Goal: Contribute content: Contribute content

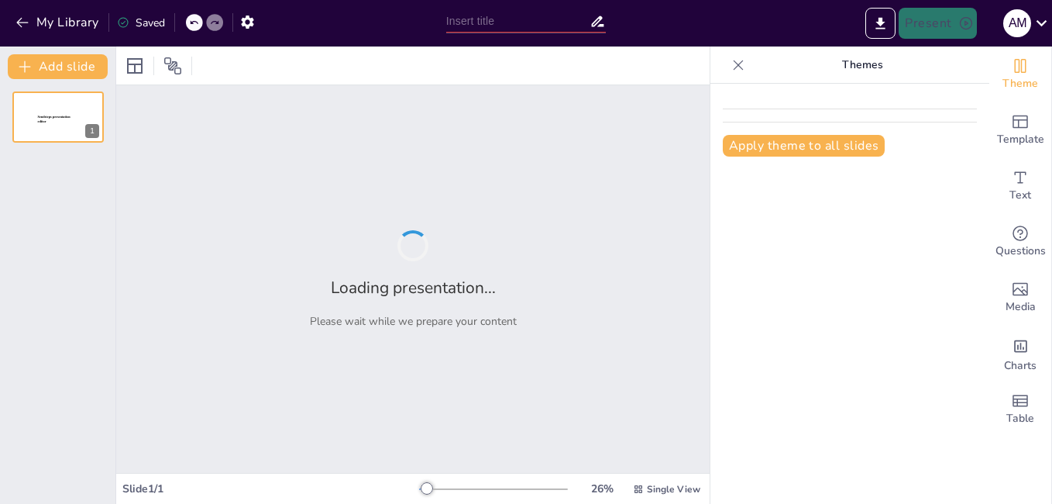
type input "Fundamentos del Presupuesto: Concepto y Estructura"
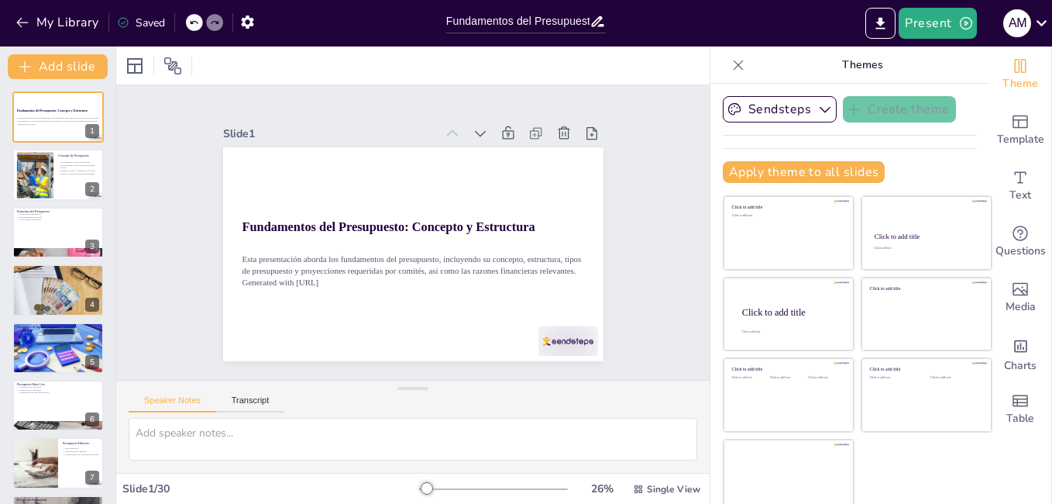
checkbox input "true"
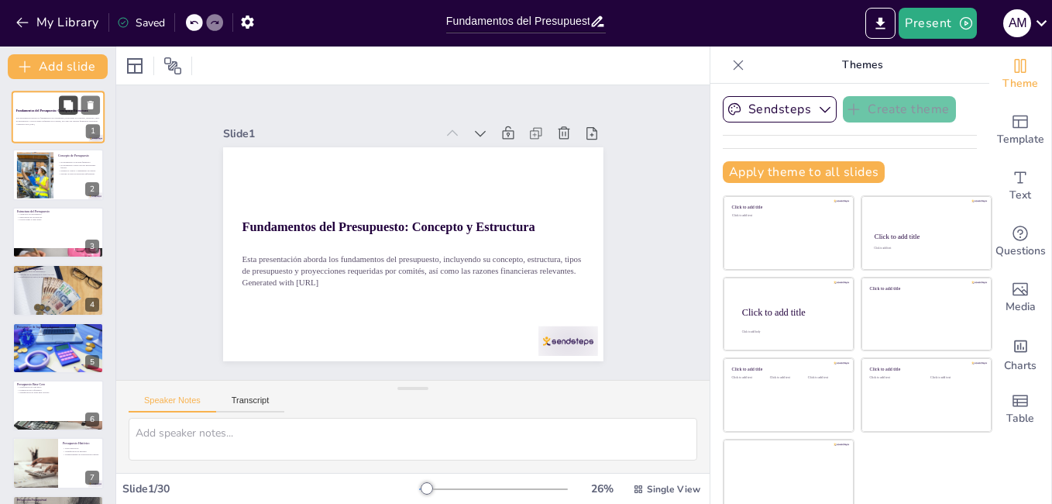
checkbox input "true"
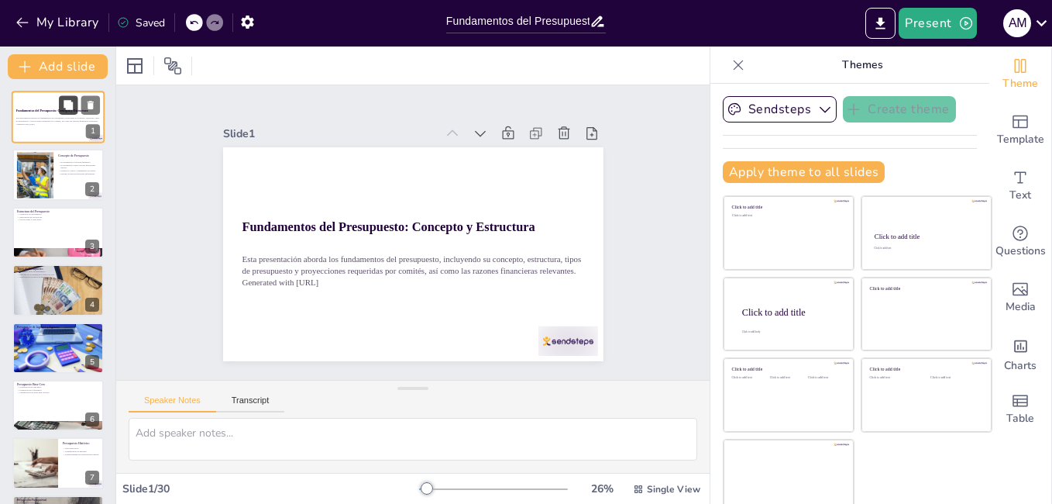
checkbox input "true"
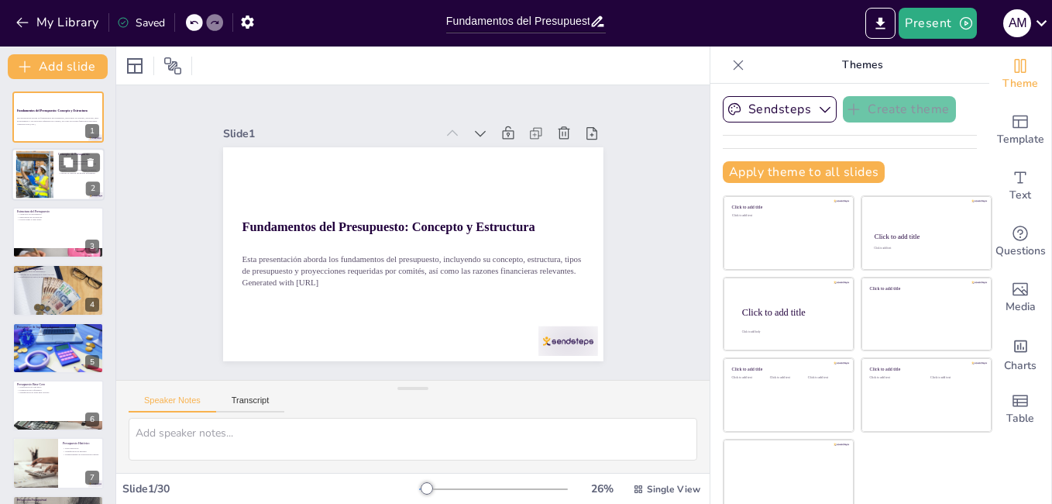
checkbox input "true"
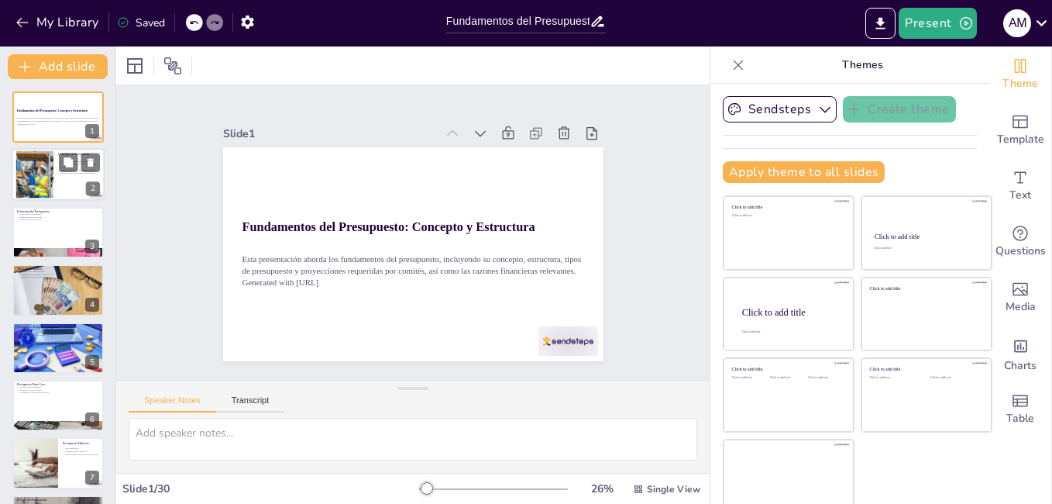
checkbox input "true"
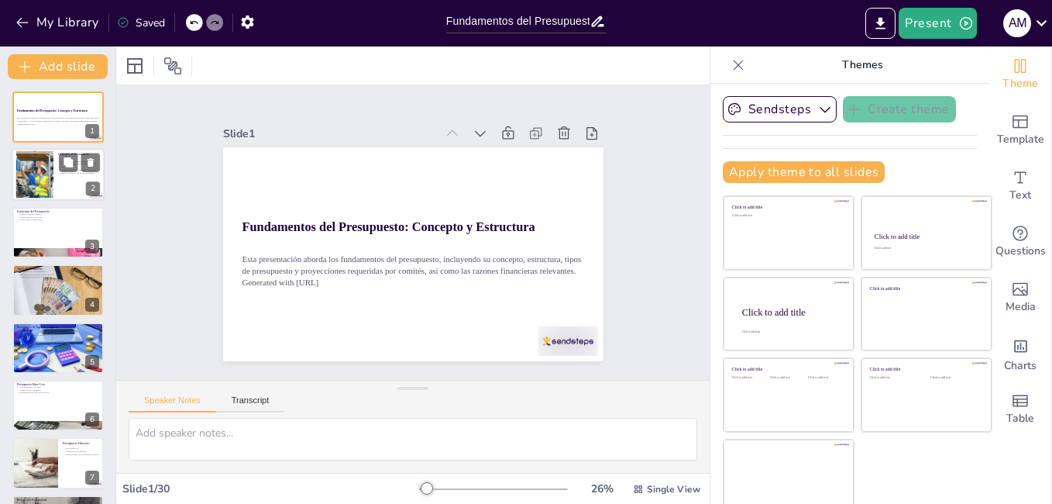
checkbox input "true"
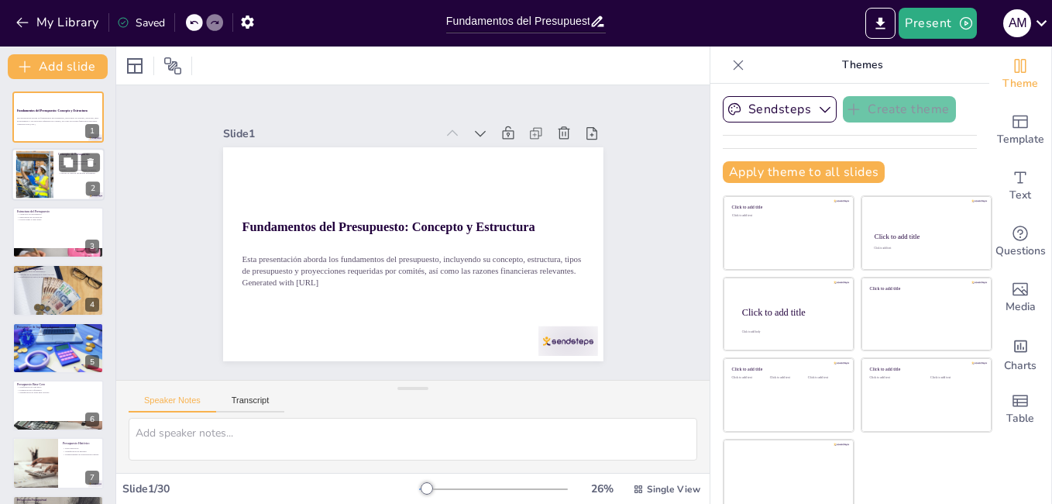
checkbox input "true"
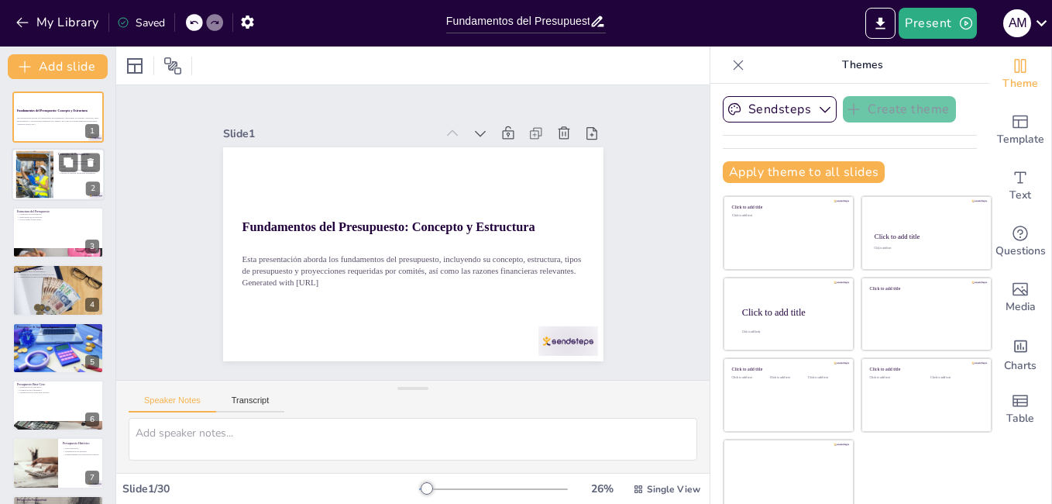
click at [54, 171] on div at bounding box center [58, 175] width 93 height 53
type textarea "El presupuesto es una herramienta fundamental que permite a las organizaciones …"
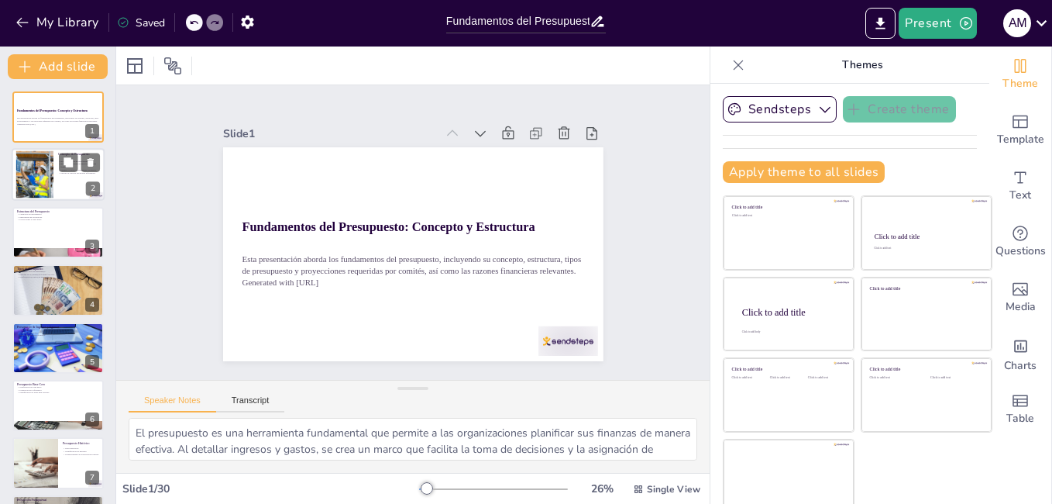
checkbox input "true"
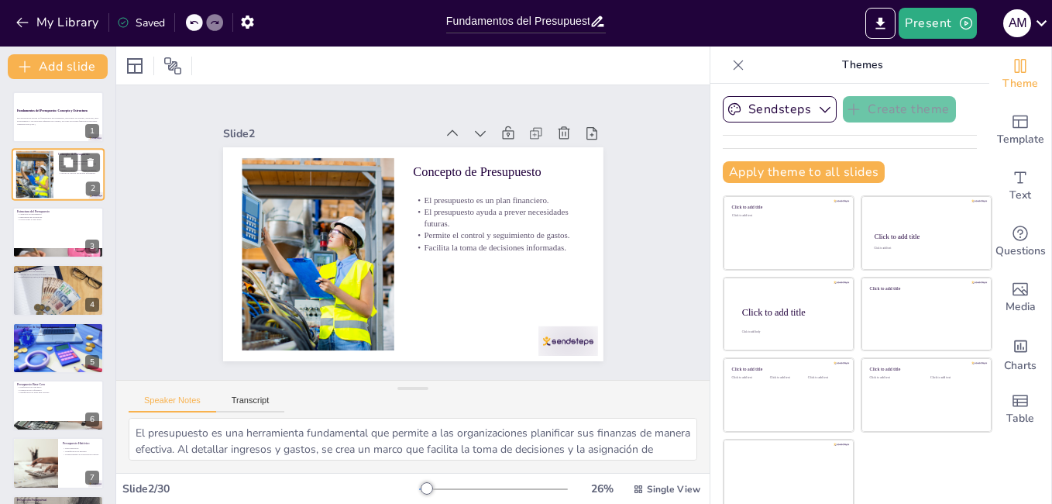
click at [54, 171] on div at bounding box center [58, 175] width 93 height 53
checkbox input "true"
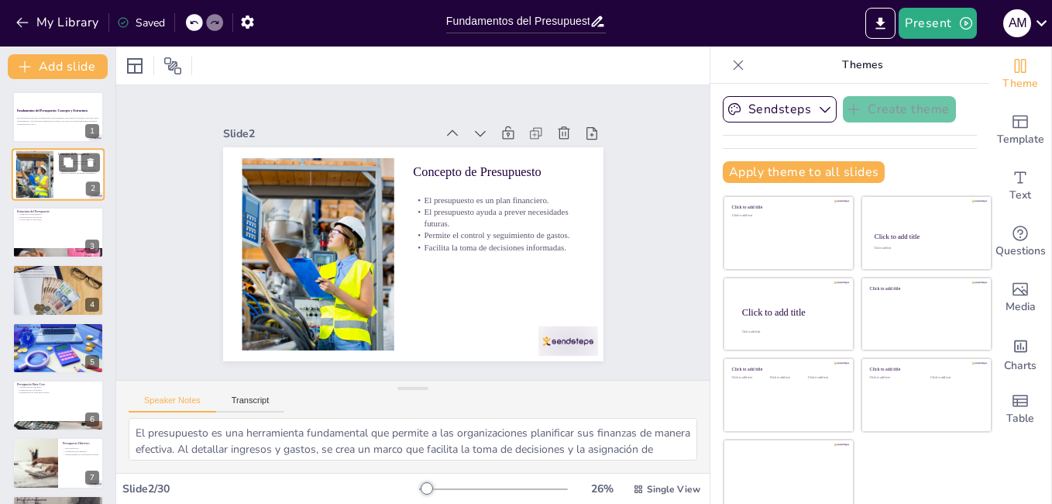
checkbox input "true"
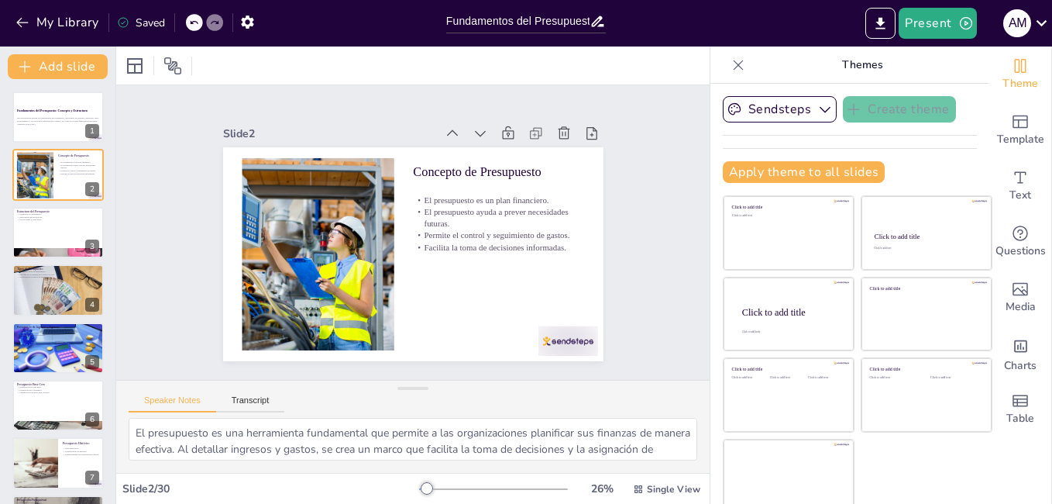
checkbox input "true"
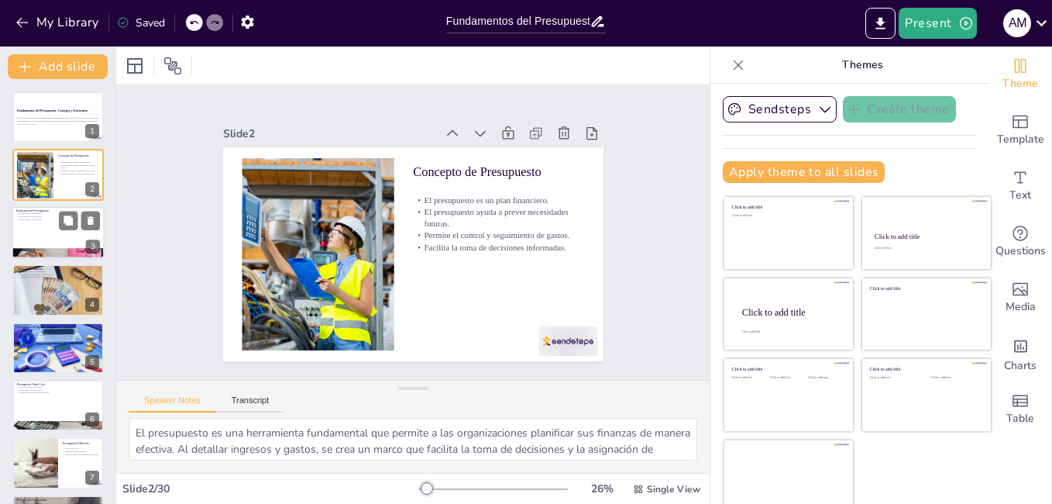
checkbox input "true"
click at [54, 210] on p "Estructura del Presupuesto" at bounding box center [58, 210] width 84 height 5
type textarea "La estructura del presupuesto se compone de varias categorías que son esenciale…"
checkbox input "true"
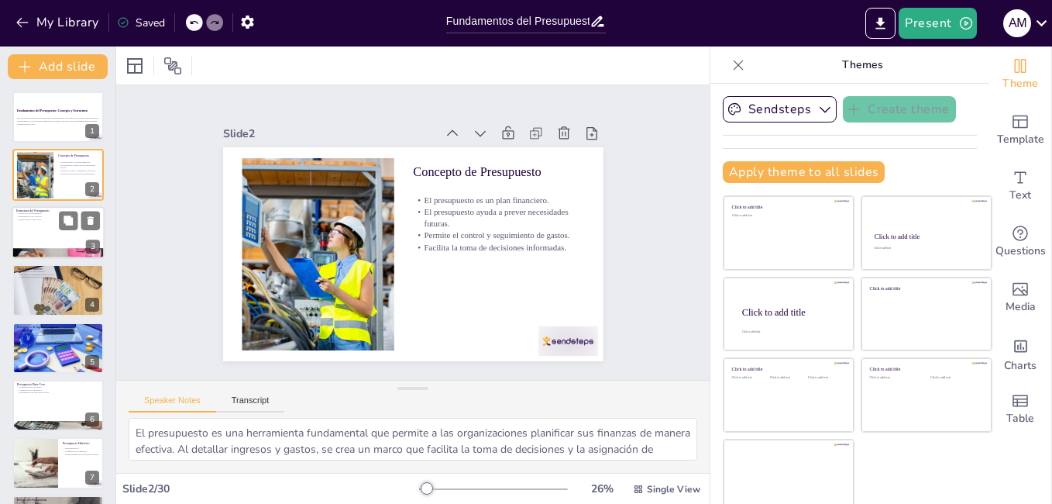
checkbox input "true"
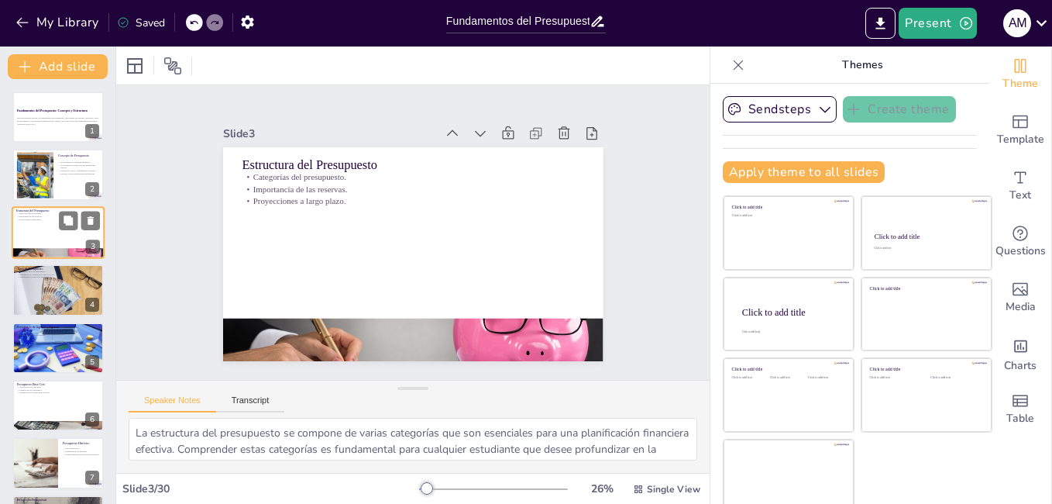
checkbox input "true"
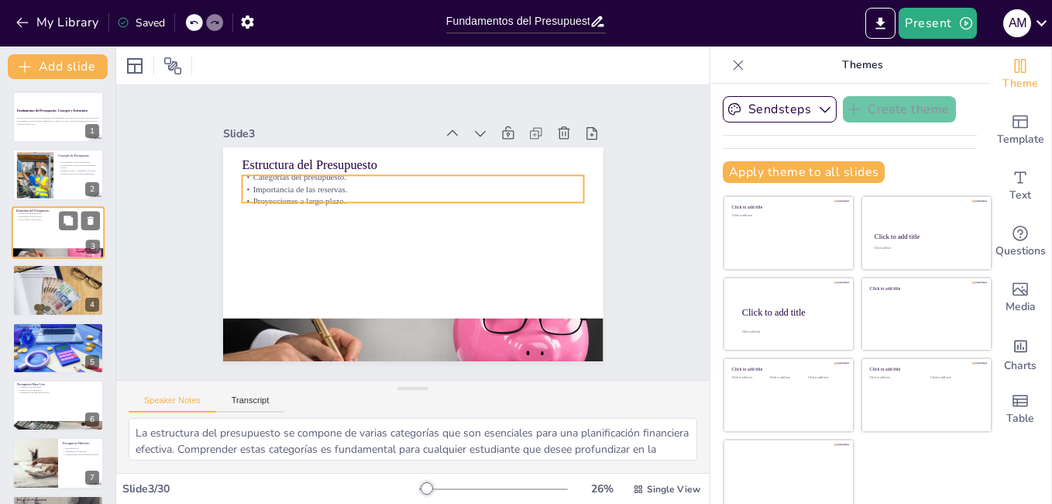
checkbox input "true"
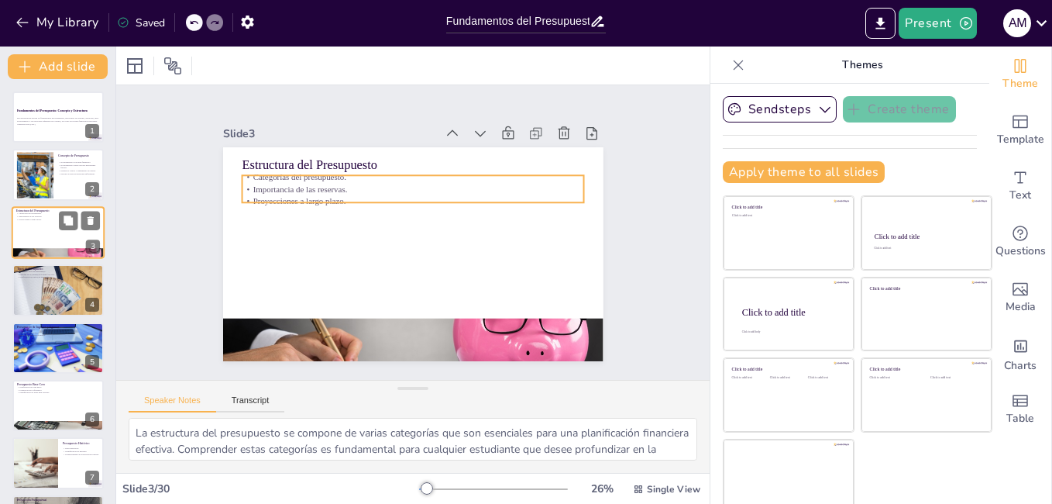
checkbox input "true"
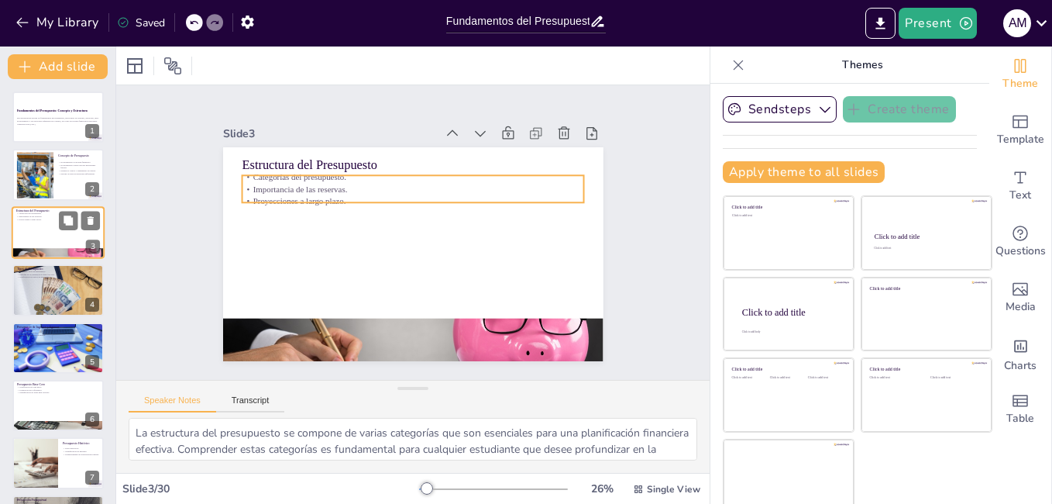
checkbox input "true"
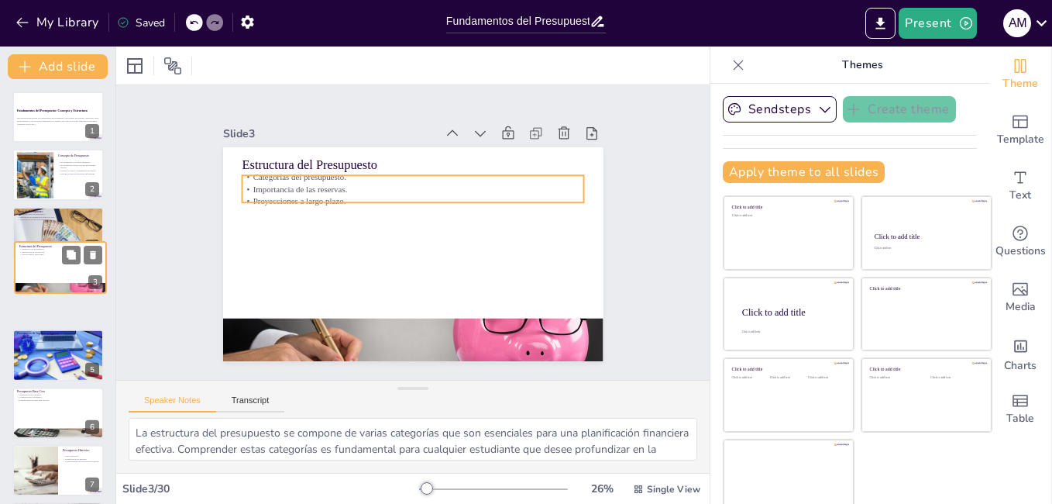
drag, startPoint x: 54, startPoint y: 210, endPoint x: 56, endPoint y: 251, distance: 41.1
click at [56, 242] on div "Estructura del Presupuesto Categorías del presupuesto. Importancia de las reser…" at bounding box center [60, 242] width 91 height 0
checkbox input "true"
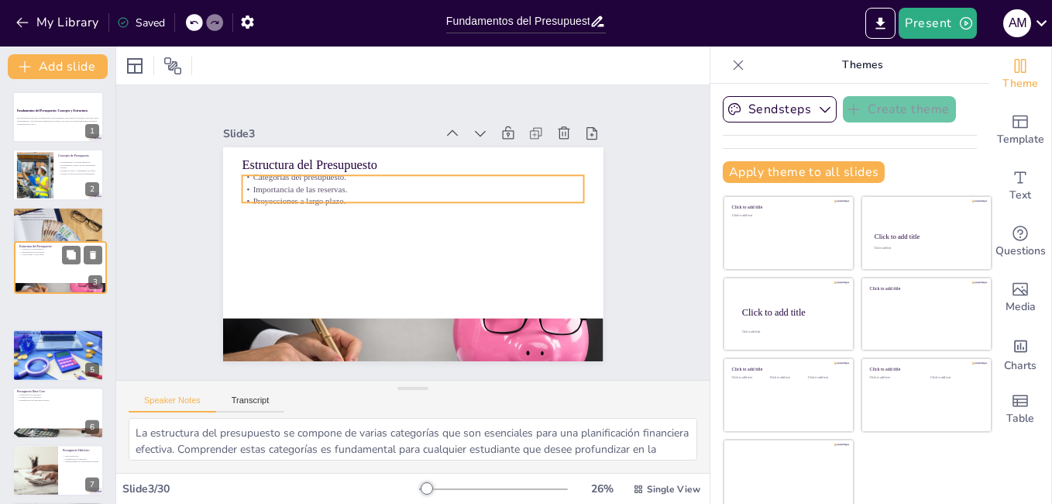
checkbox input "true"
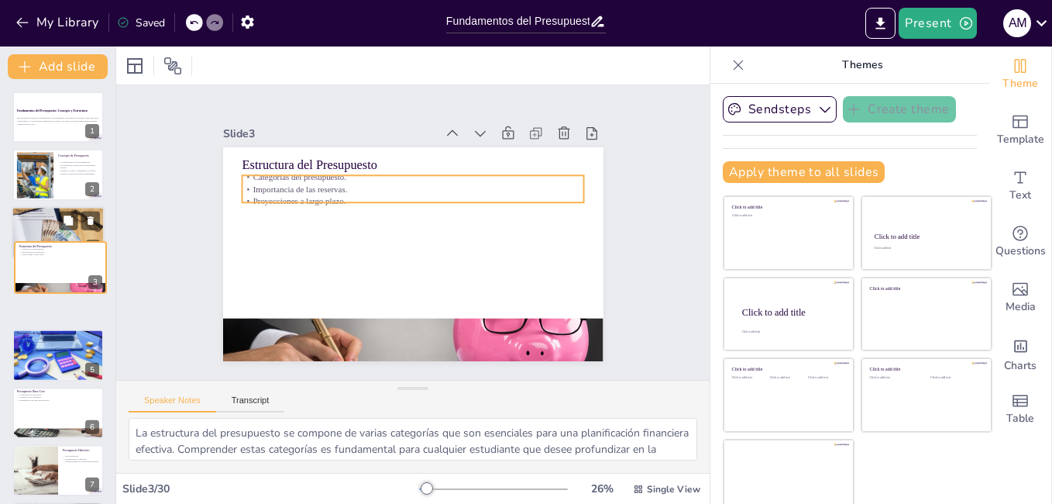
checkbox input "true"
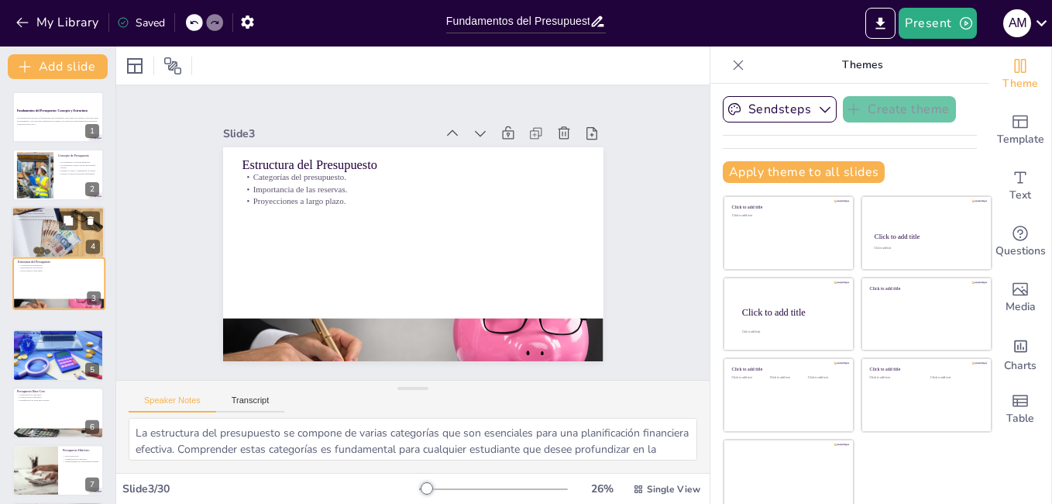
checkbox input "true"
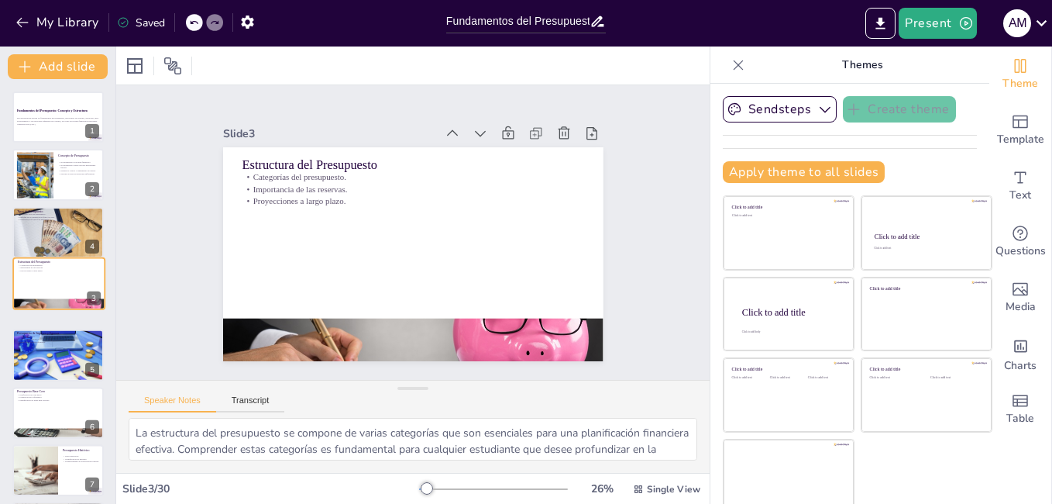
checkbox input "true"
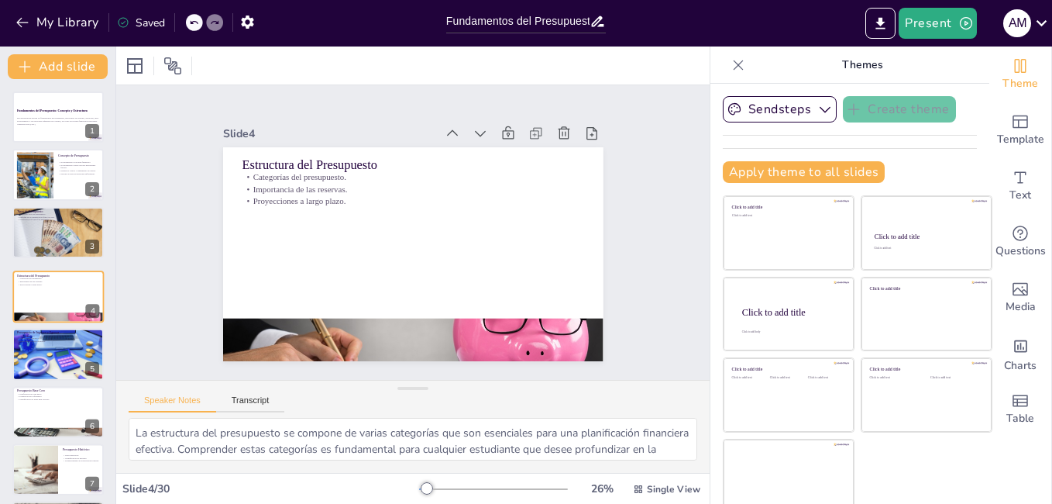
checkbox input "true"
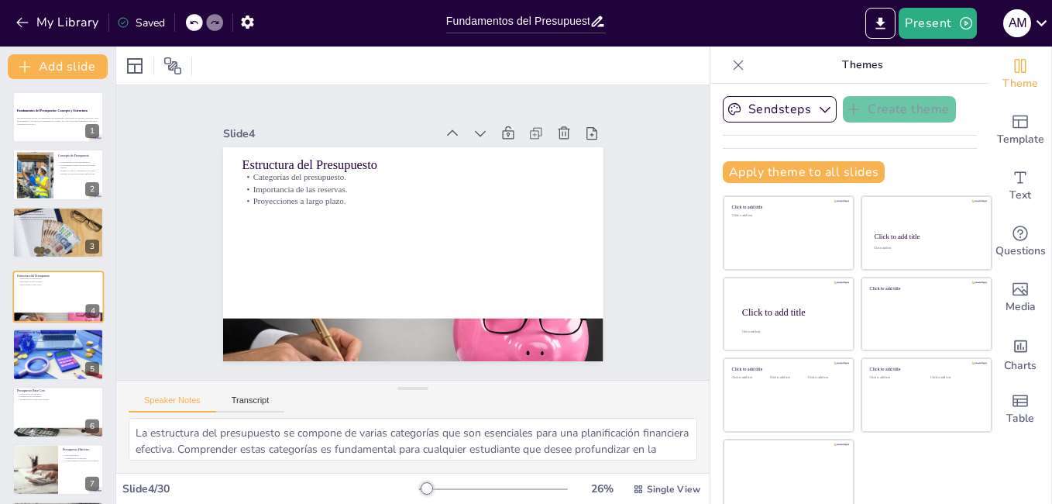
checkbox input "true"
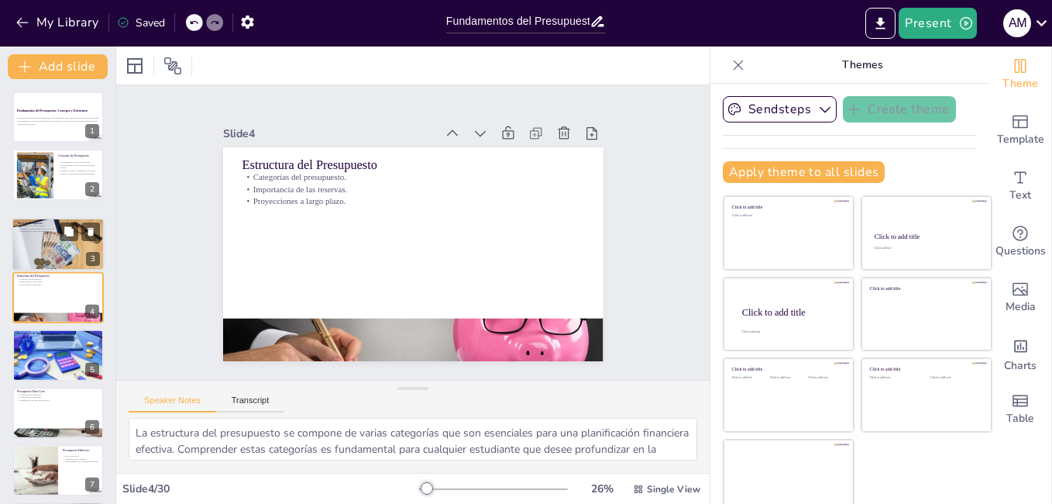
checkbox input "true"
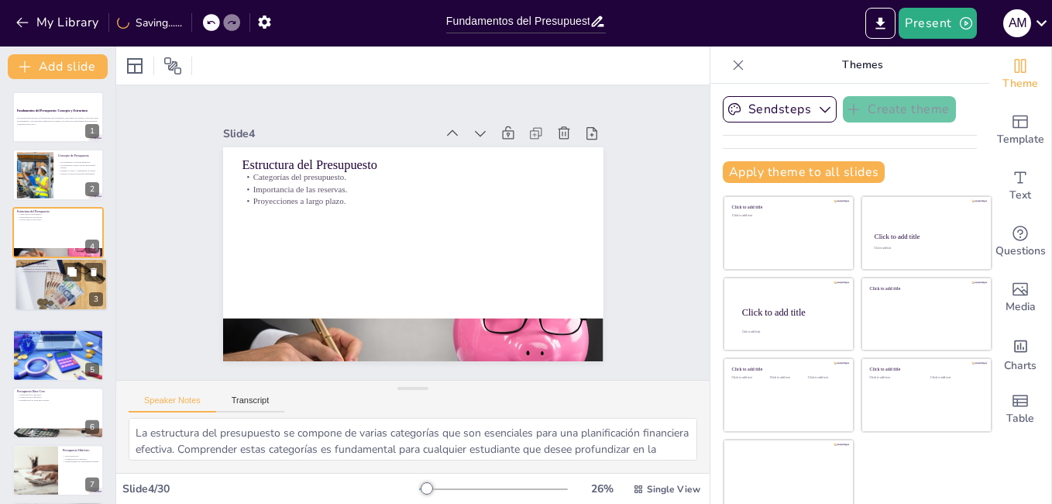
drag, startPoint x: 56, startPoint y: 241, endPoint x: 59, endPoint y: 282, distance: 41.2
click at [59, 282] on div at bounding box center [61, 284] width 93 height 51
type textarea "Comprender los diferentes tipos de presupuestos es esencial para una gestión fi…"
checkbox input "true"
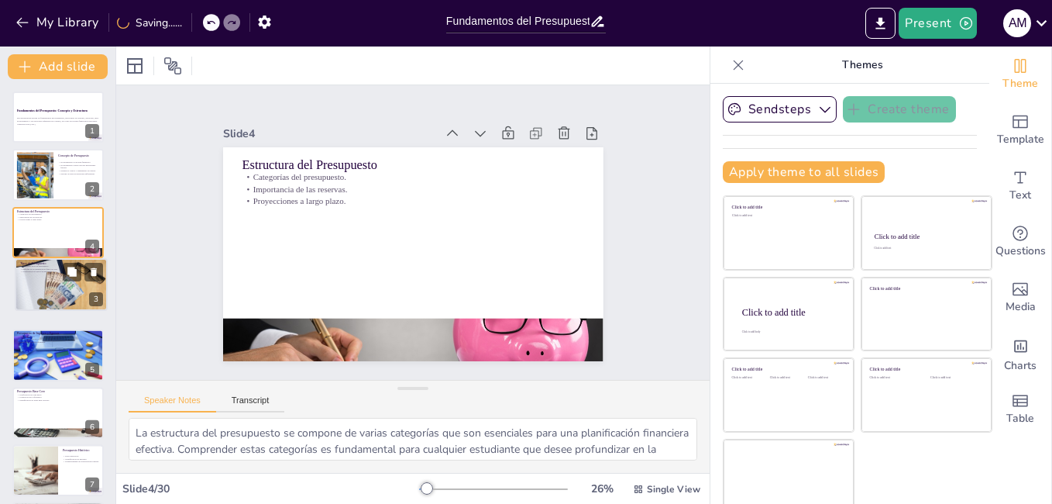
checkbox input "true"
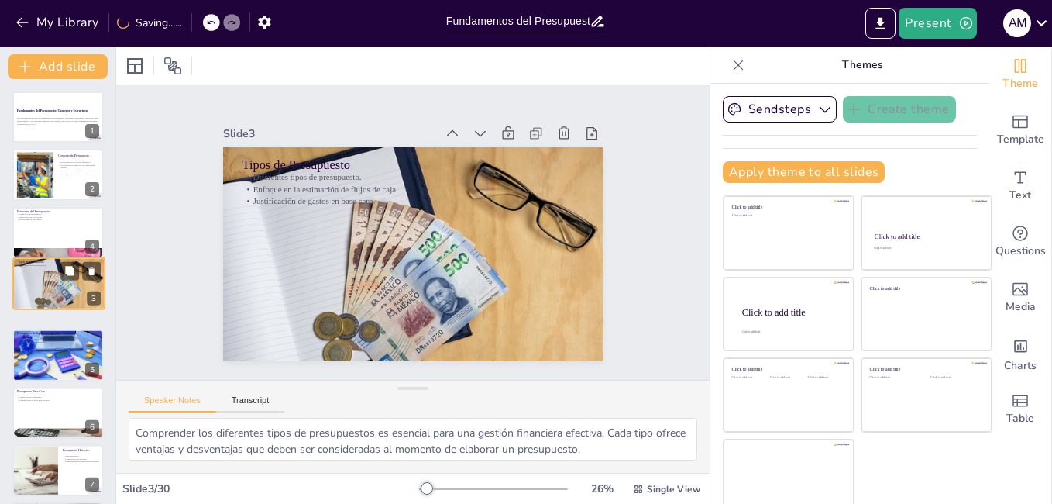
checkbox input "true"
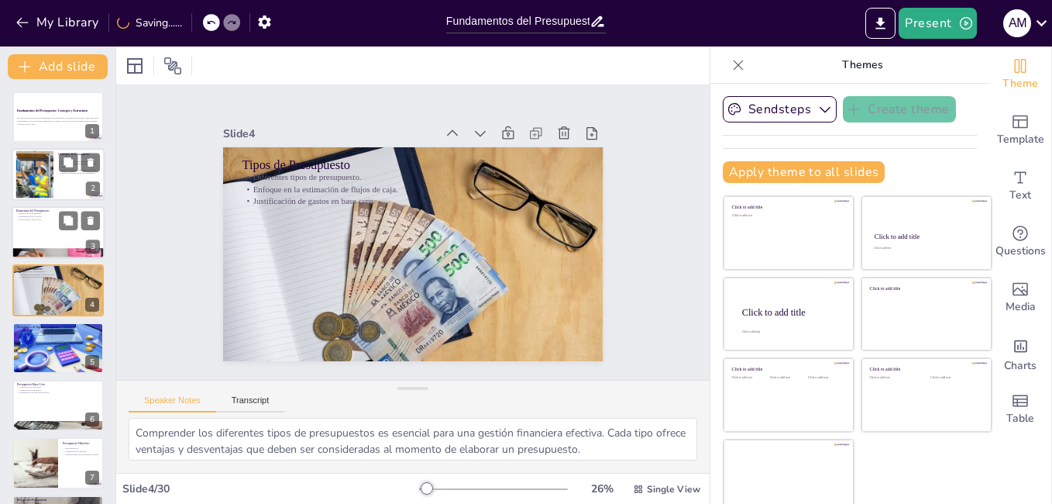
checkbox input "true"
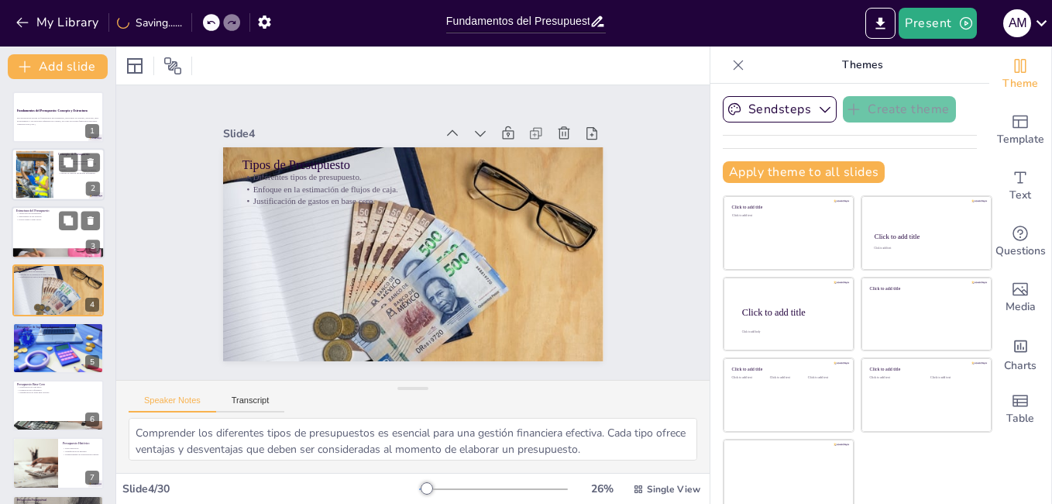
checkbox input "true"
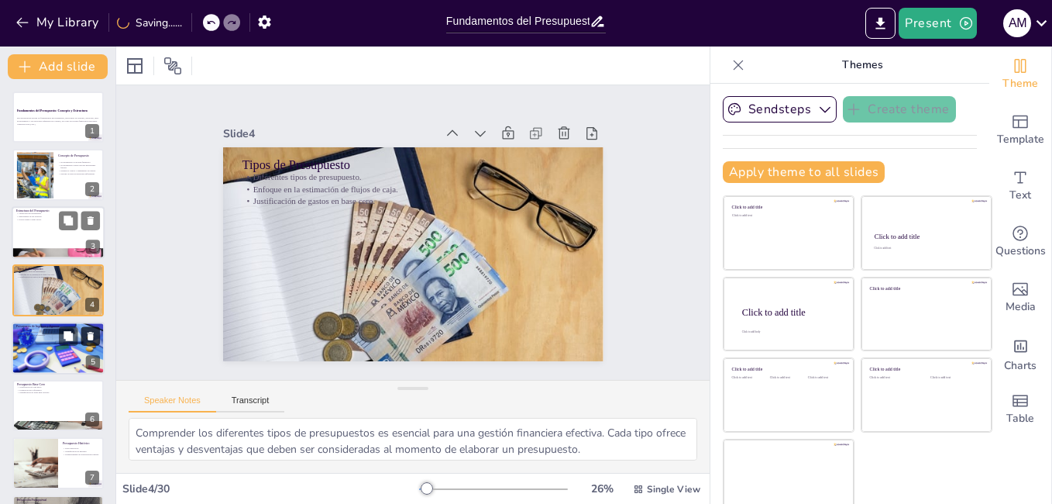
checkbox input "true"
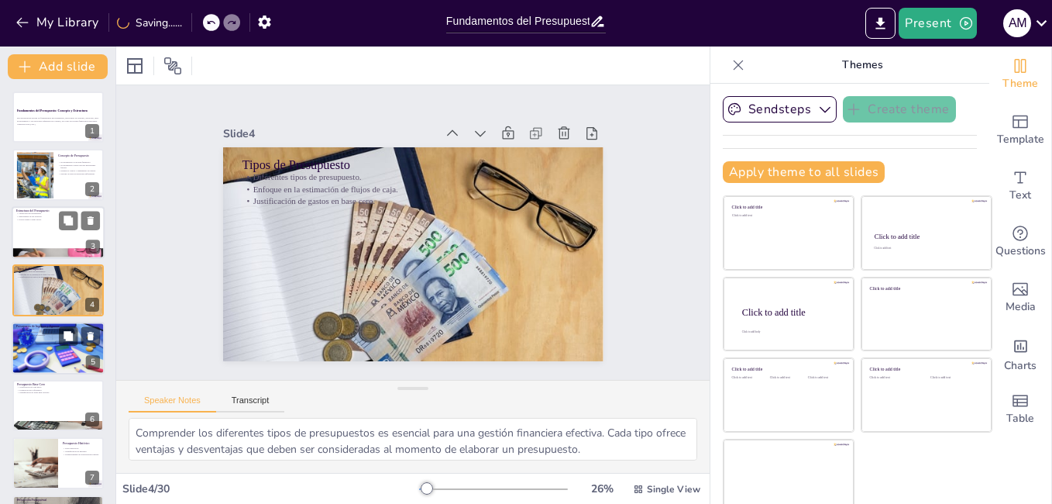
checkbox input "true"
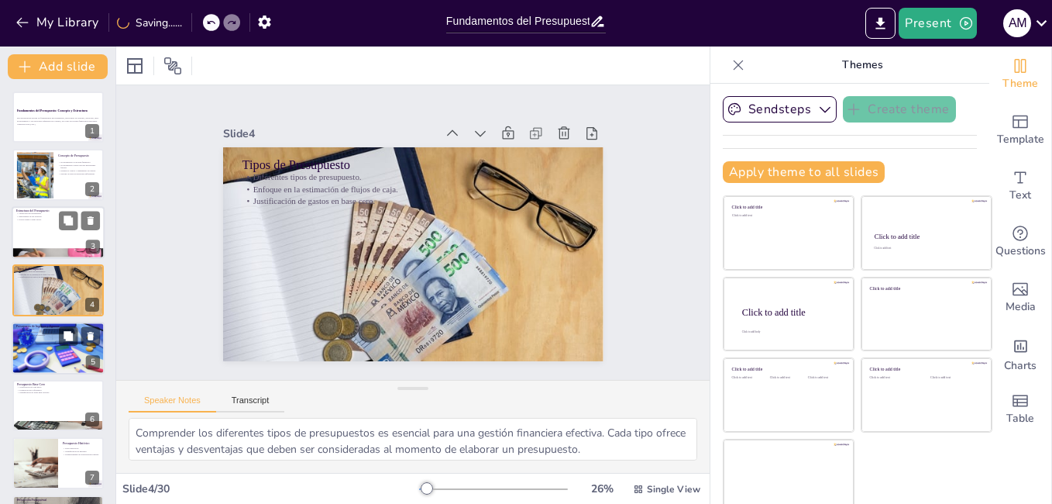
checkbox input "true"
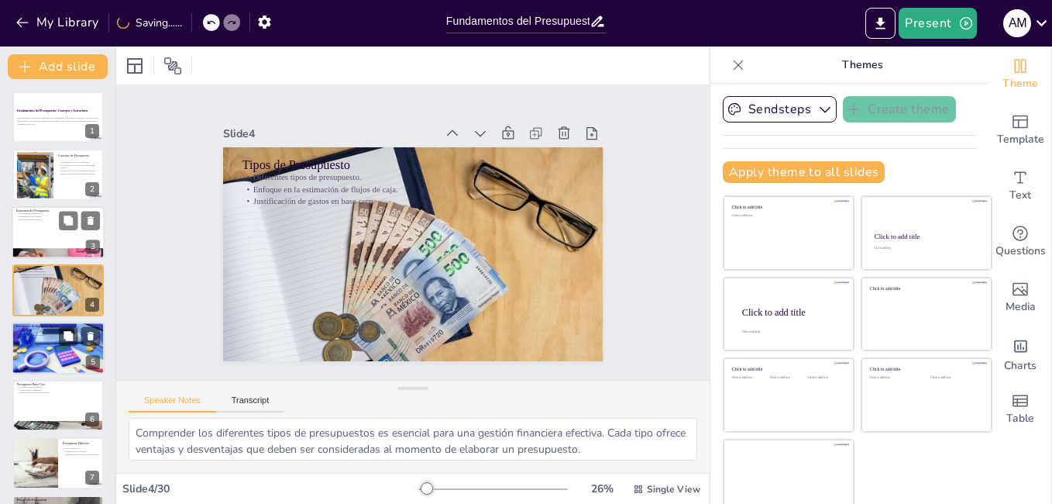
click at [58, 347] on div at bounding box center [57, 348] width 105 height 53
type textarea "El control financiero es clave para la salud de cualquier organización. Un pres…"
checkbox input "true"
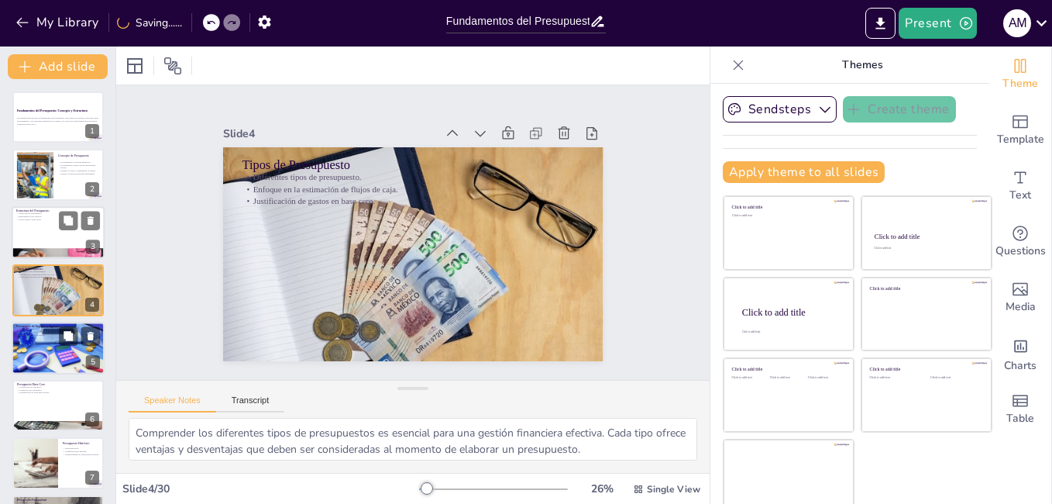
checkbox input "true"
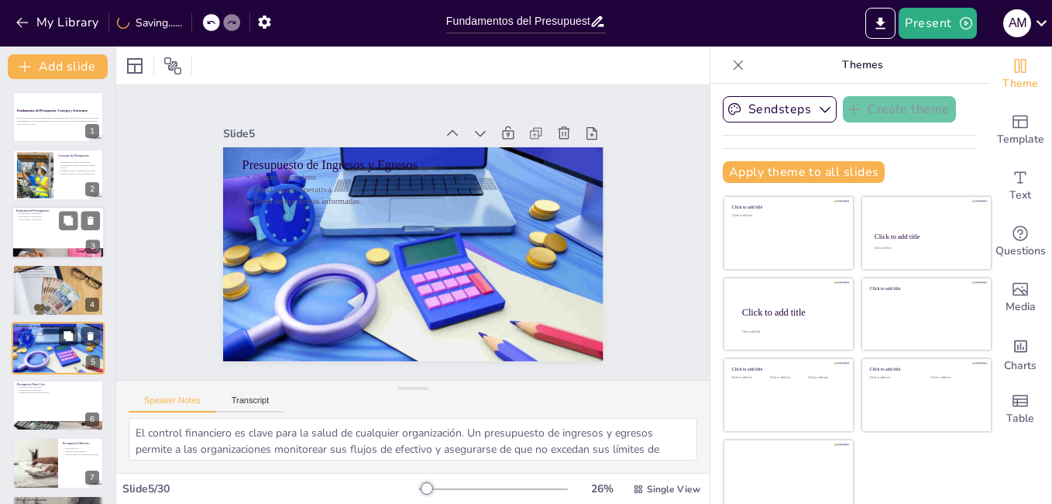
scroll to position [57, 0]
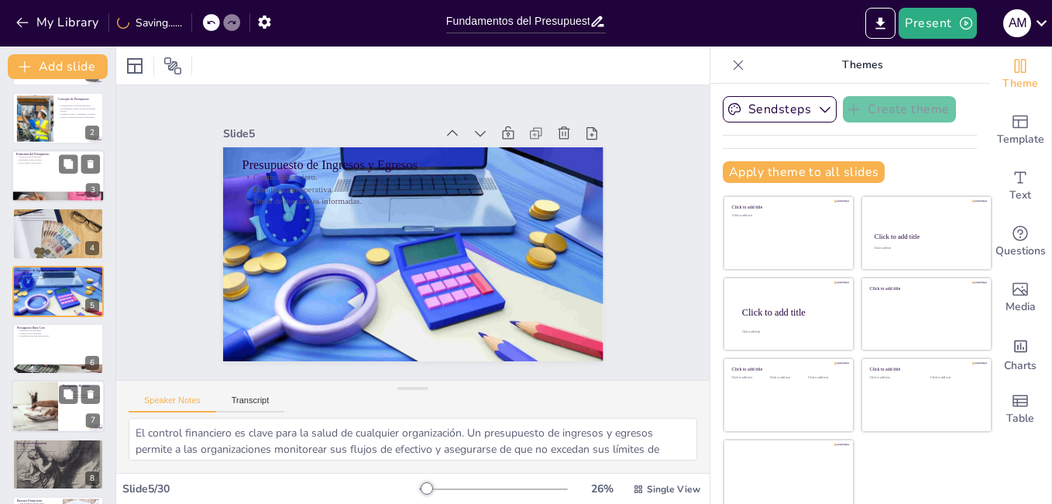
checkbox input "true"
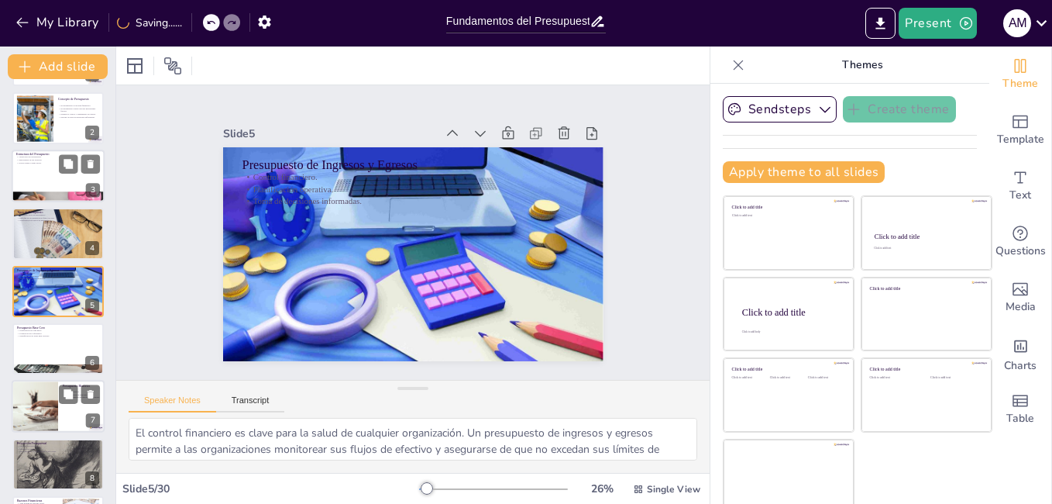
checkbox input "true"
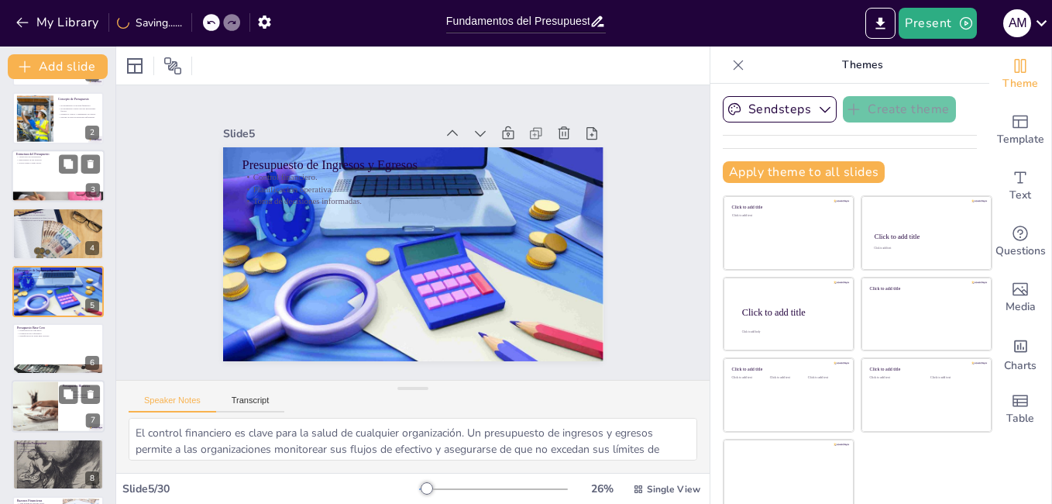
click at [57, 406] on div at bounding box center [34, 406] width 86 height 53
type textarea "Utilizar datos históricos para la elaboración de presupuestos permite a las org…"
checkbox input "true"
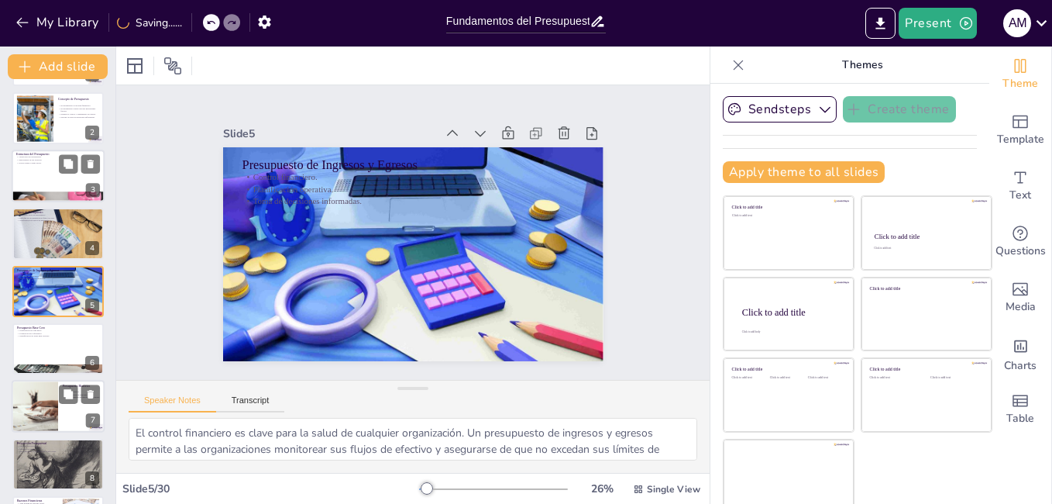
checkbox input "true"
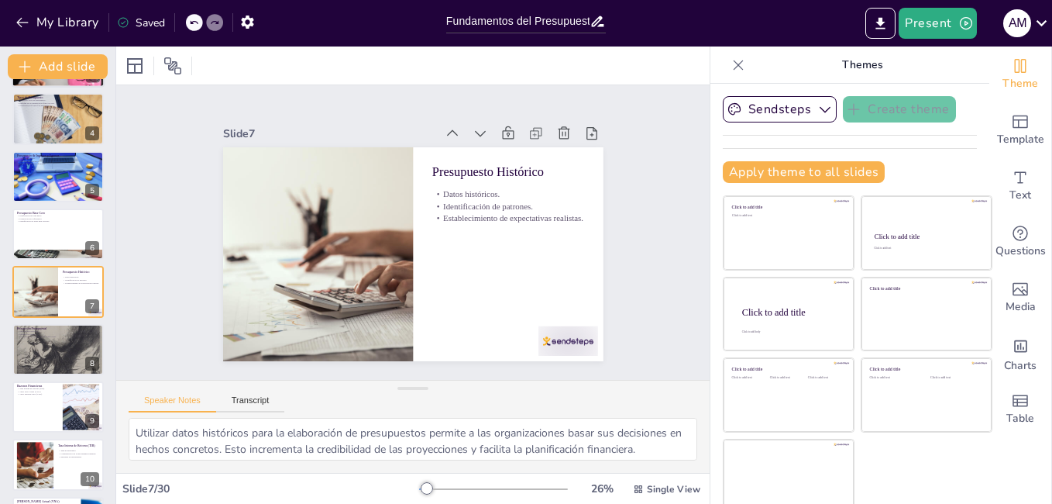
checkbox input "true"
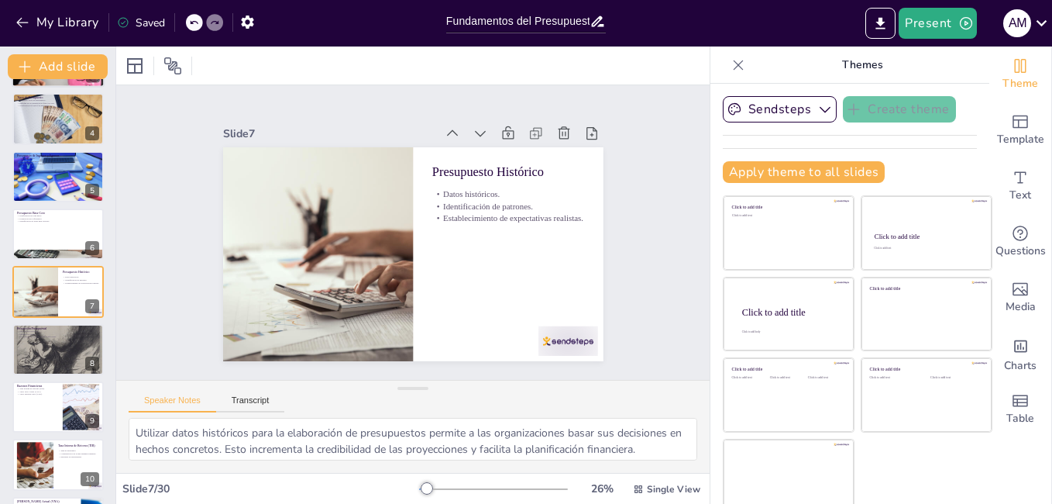
scroll to position [542, 0]
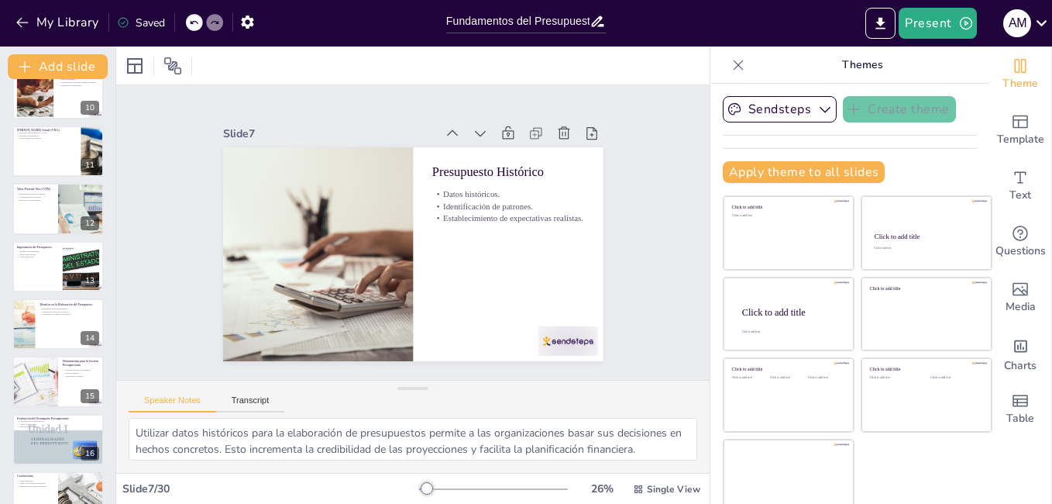
checkbox input "true"
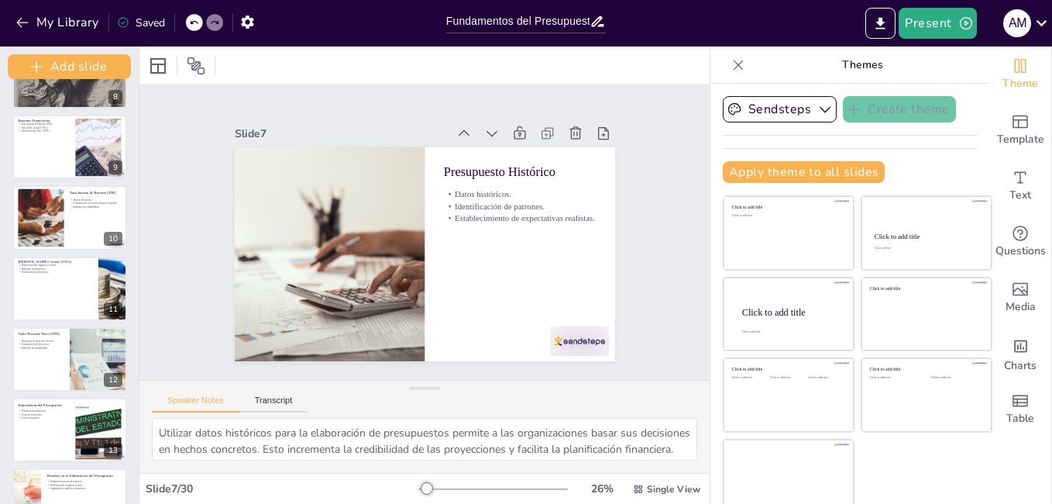
click at [108, 243] on div "Add slide Fundamentos del Presupuesto: Concepto y Estructura Esta presentación …" at bounding box center [69, 274] width 139 height 457
checkbox input "true"
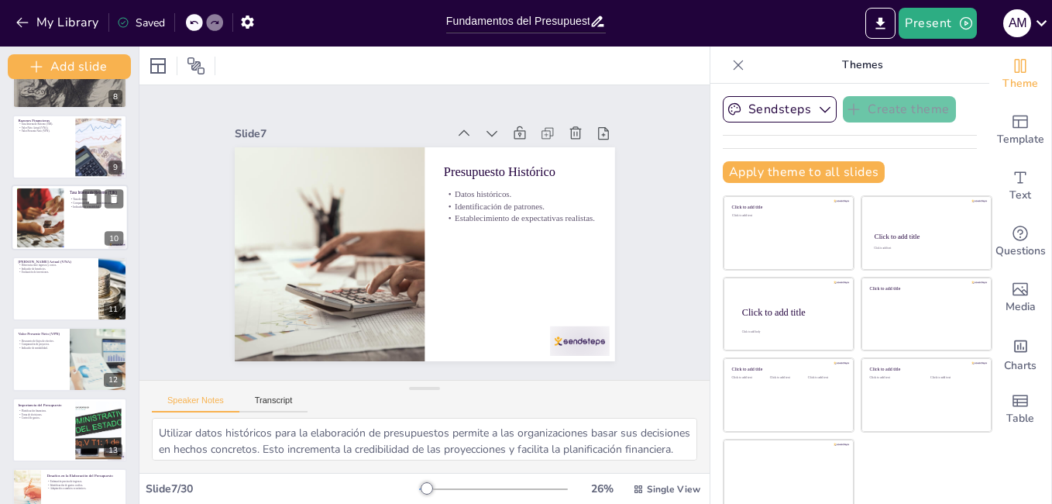
checkbox input "true"
click at [123, 239] on div "10" at bounding box center [114, 239] width 19 height 14
type textarea "La tasa de descuento es un concepto fundamental en finanzas que se utiliza para…"
checkbox input "true"
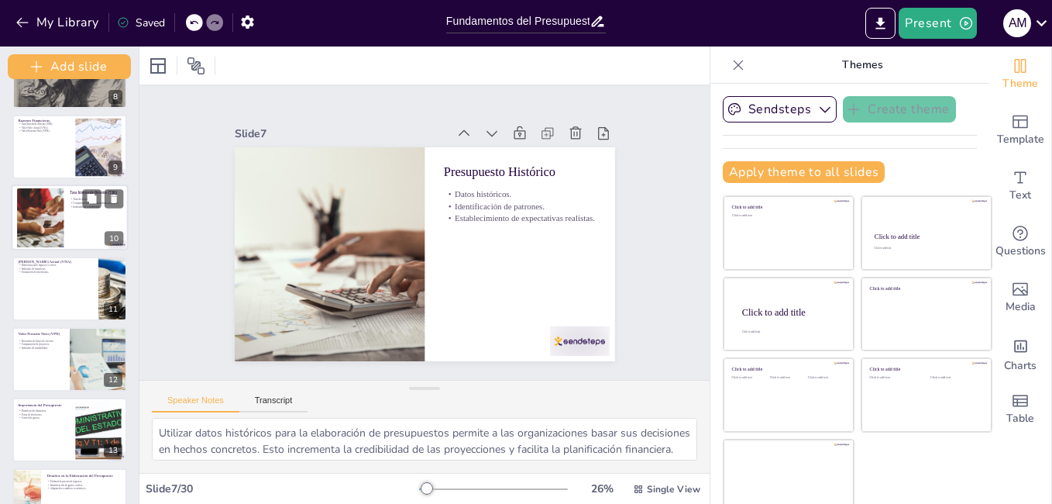
checkbox input "true"
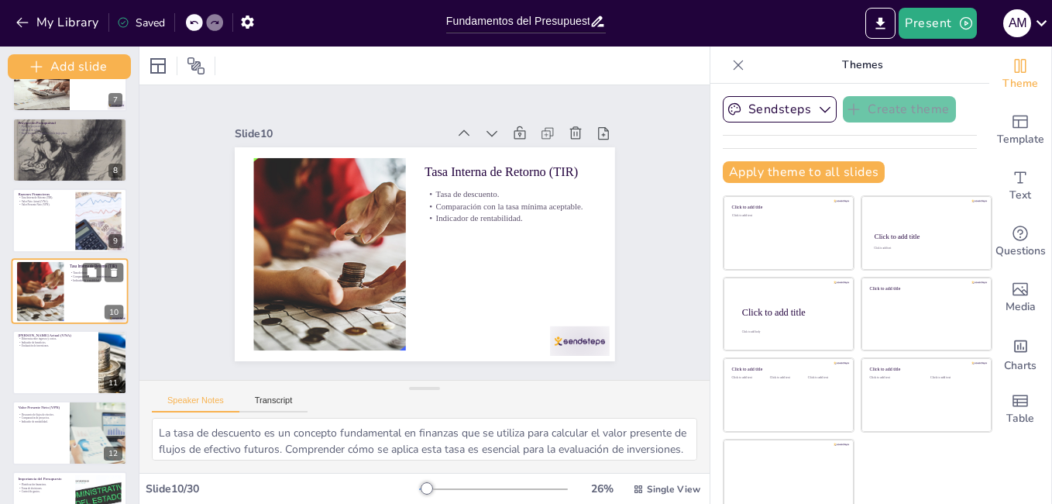
checkbox input "true"
drag, startPoint x: 123, startPoint y: 239, endPoint x: 141, endPoint y: 243, distance: 18.1
click at [139, 243] on div "Document fonts Akatab Recently used Mulish Popular fonts Fonts Add slide Fundam…" at bounding box center [526, 274] width 1052 height 457
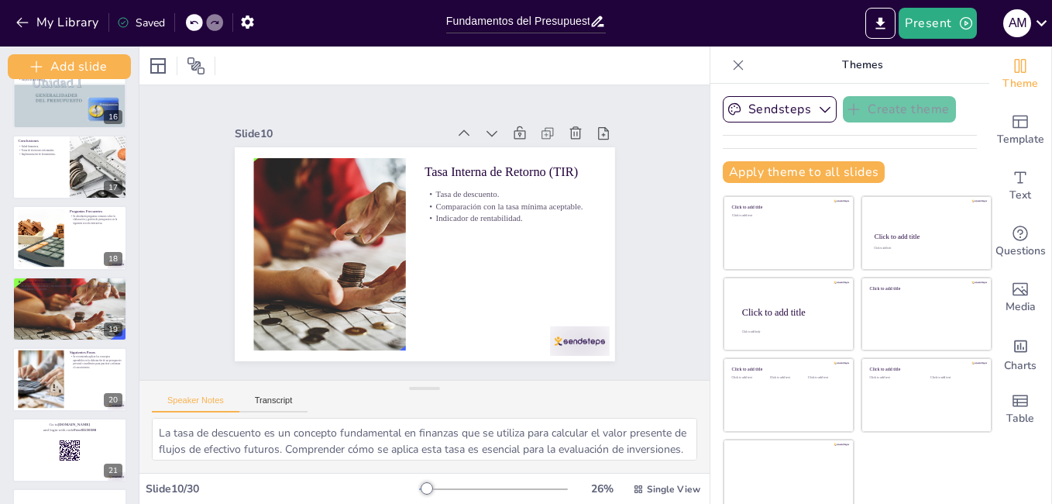
scroll to position [1331, 0]
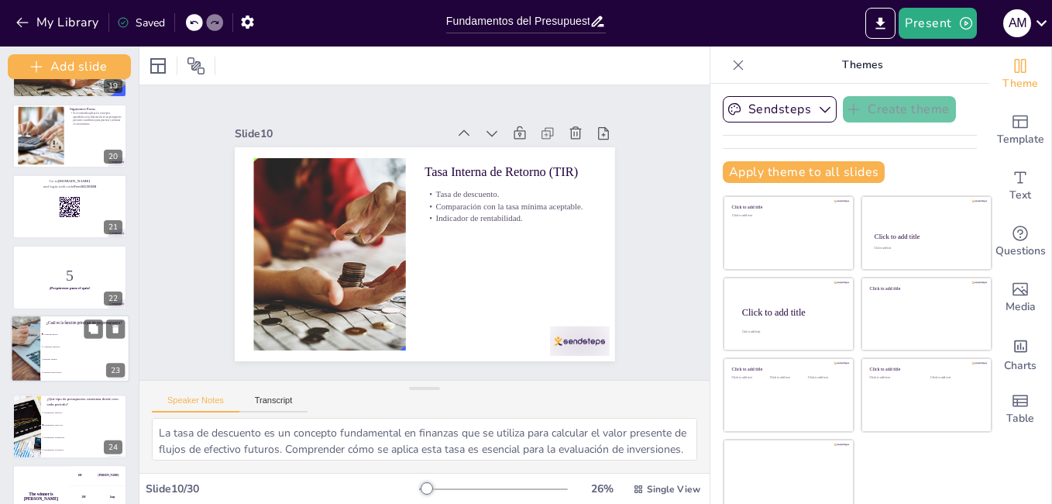
click at [16, 332] on div at bounding box center [25, 348] width 117 height 66
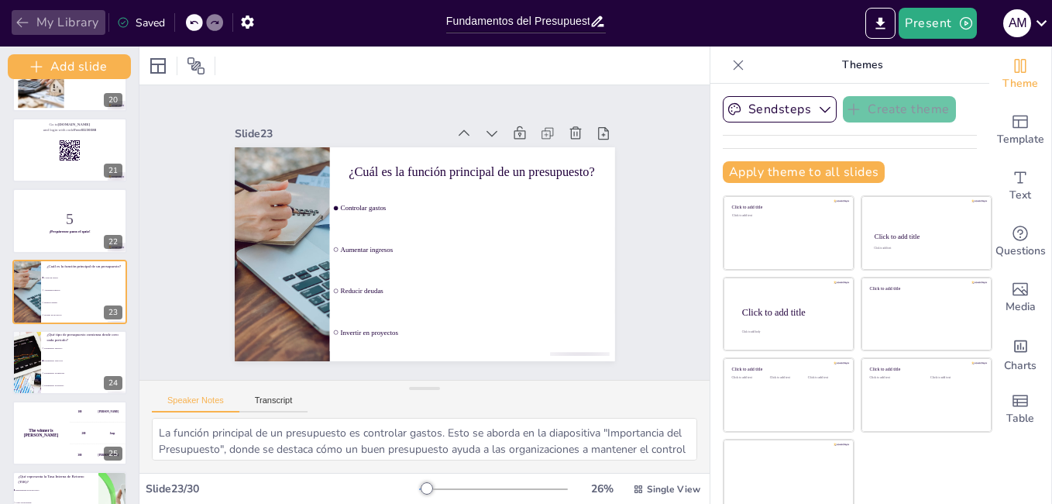
click at [13, 29] on button "My Library" at bounding box center [59, 22] width 94 height 25
